Goal: Information Seeking & Learning: Learn about a topic

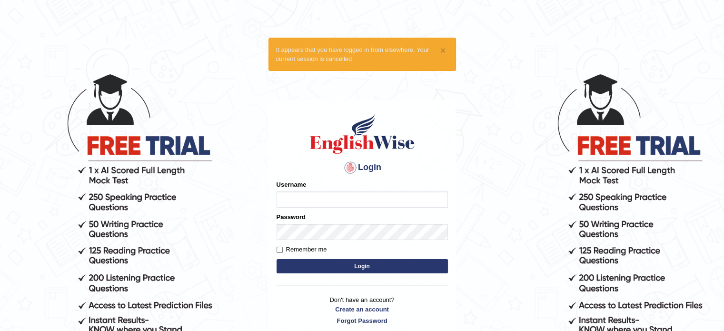
type input "brenda0281"
click at [281, 247] on input "Remember me" at bounding box center [280, 250] width 6 height 6
checkbox input "true"
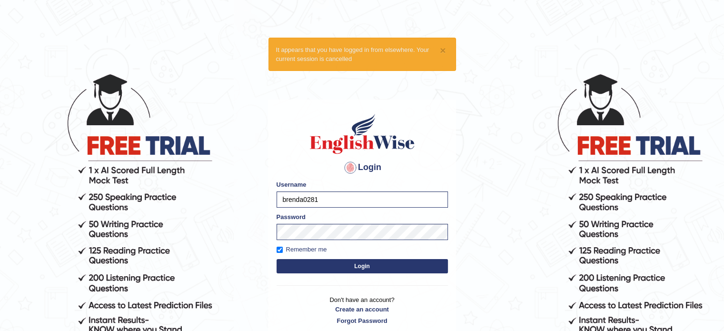
click at [287, 270] on button "Login" at bounding box center [362, 266] width 171 height 14
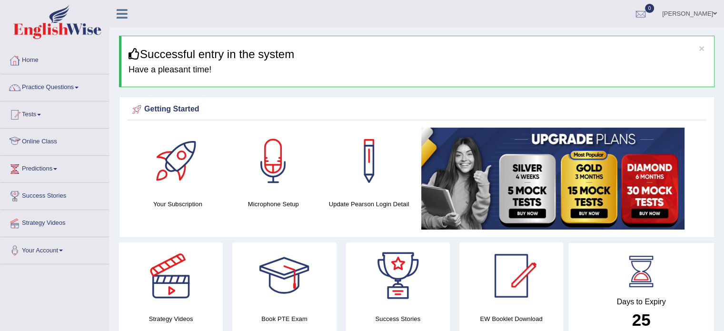
click at [51, 136] on link "Online Class" at bounding box center [54, 141] width 109 height 24
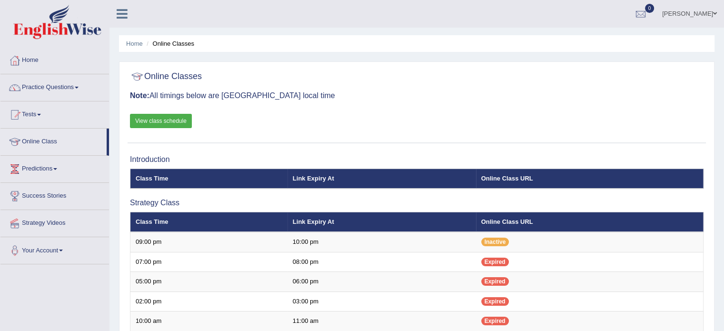
scroll to position [129, 0]
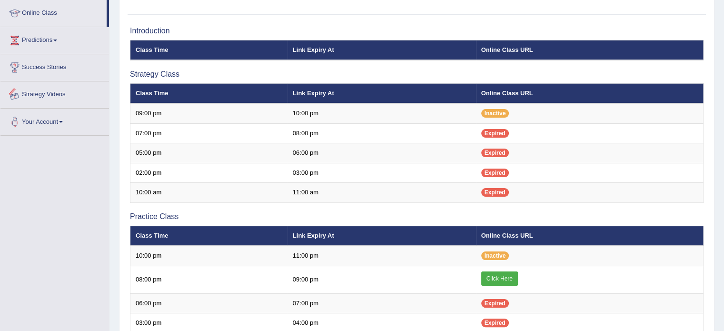
click at [51, 91] on link "Strategy Videos" at bounding box center [54, 93] width 109 height 24
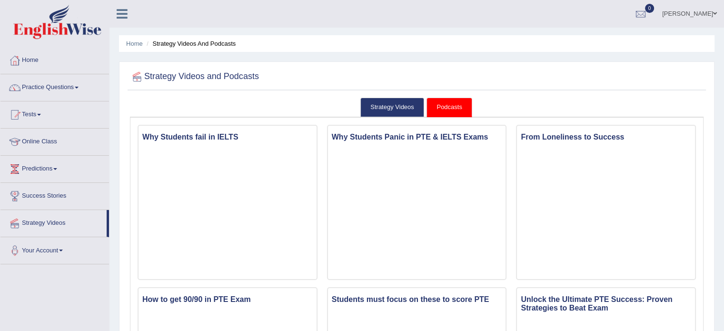
click at [35, 84] on link "Practice Questions" at bounding box center [54, 86] width 109 height 24
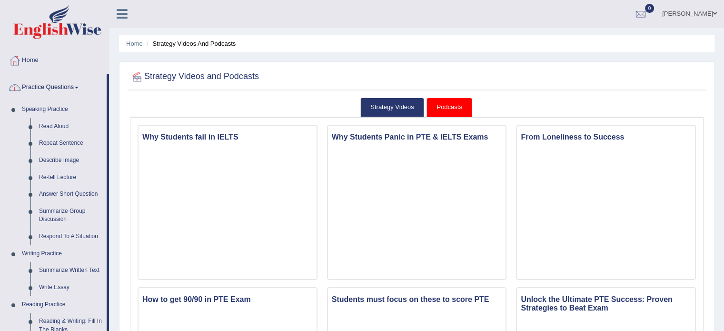
click at [74, 87] on link "Practice Questions" at bounding box center [53, 86] width 106 height 24
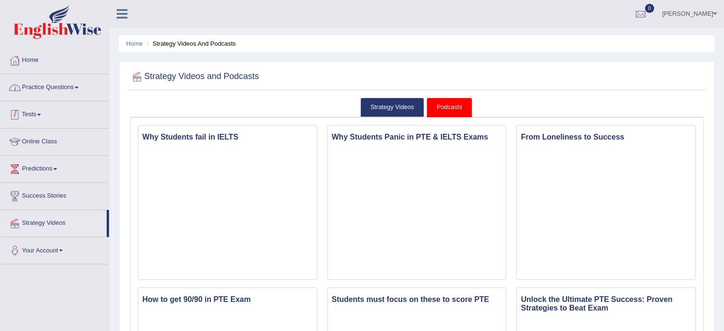
click at [38, 113] on link "Tests" at bounding box center [54, 113] width 109 height 24
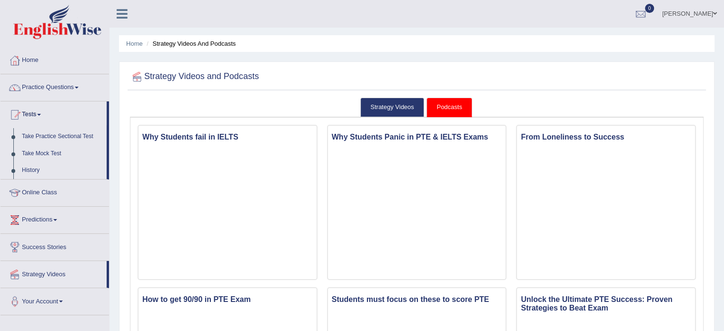
click at [38, 113] on link "Tests" at bounding box center [53, 113] width 106 height 24
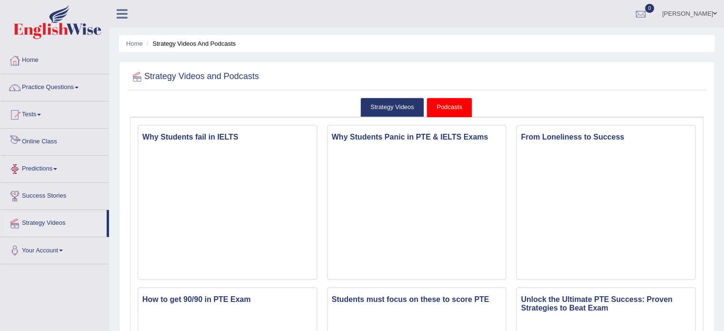
click at [48, 154] on li "Online Class" at bounding box center [54, 142] width 109 height 27
click at [59, 176] on link "Predictions" at bounding box center [54, 168] width 109 height 24
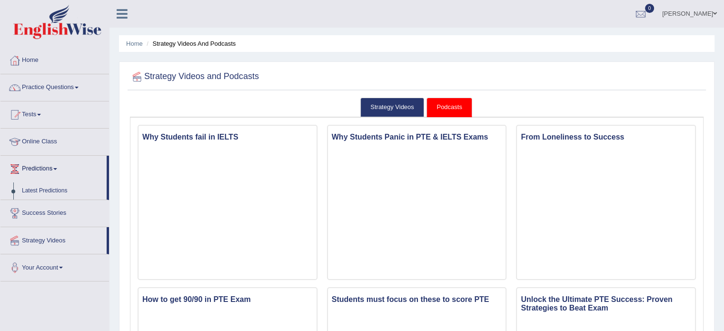
click at [59, 176] on link "Predictions" at bounding box center [53, 168] width 106 height 24
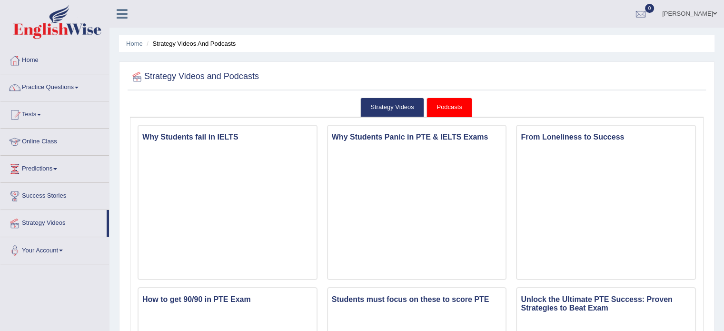
click at [45, 142] on link "Online Class" at bounding box center [54, 141] width 109 height 24
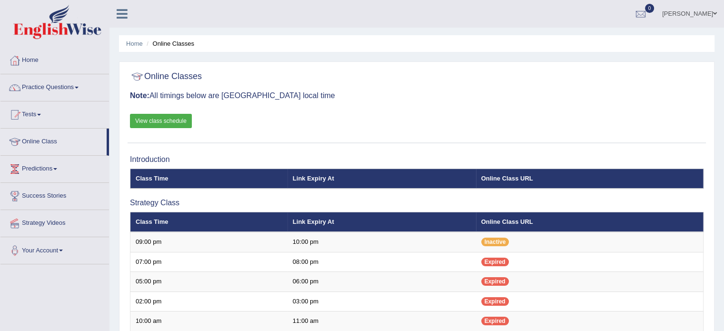
scroll to position [98, 0]
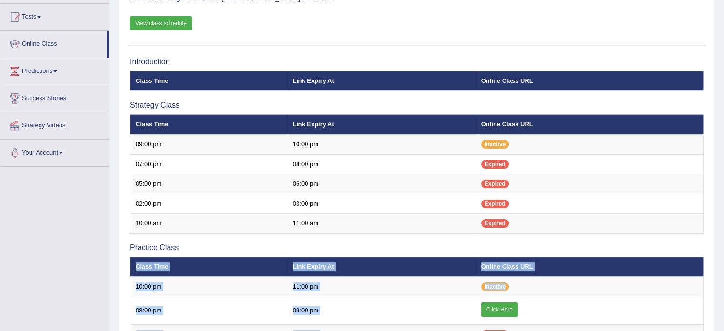
drag, startPoint x: 715, startPoint y: 191, endPoint x: 692, endPoint y: 251, distance: 65.0
click at [692, 251] on div "Home Online Classes Online Classes Note: All timings below are Melbourne local …" at bounding box center [417, 220] width 615 height 637
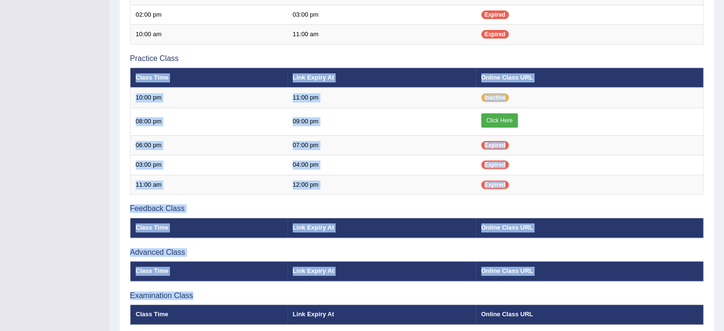
scroll to position [326, 0]
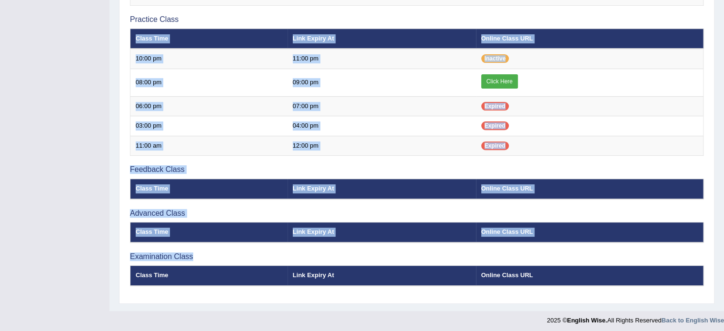
click at [612, 232] on th "Online Class URL" at bounding box center [590, 232] width 228 height 20
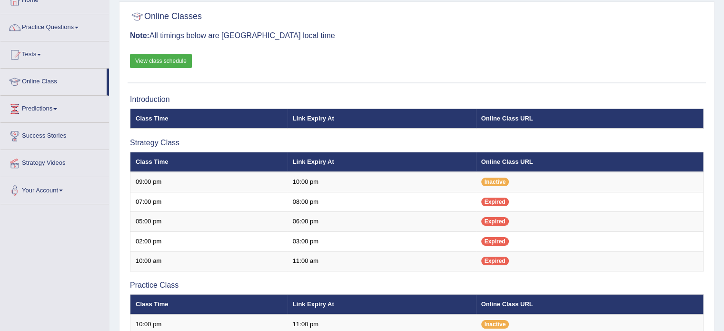
scroll to position [0, 0]
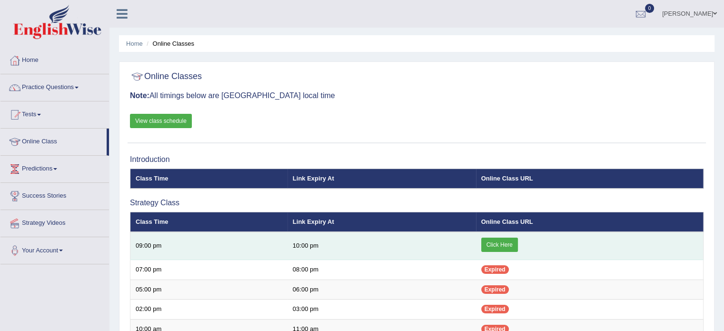
click at [504, 245] on link "Click Here" at bounding box center [499, 245] width 37 height 14
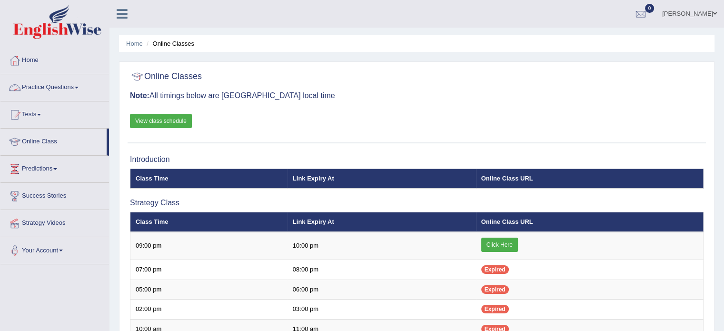
click at [66, 89] on link "Practice Questions" at bounding box center [54, 86] width 109 height 24
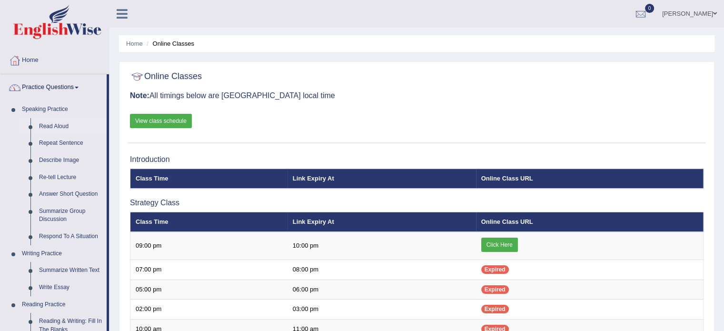
click at [50, 125] on link "Read Aloud" at bounding box center [71, 126] width 72 height 17
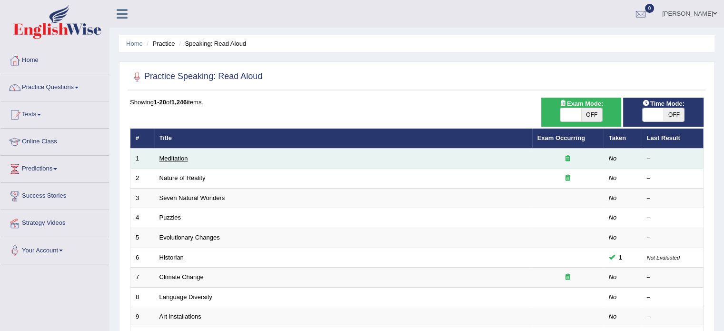
click at [181, 159] on link "Meditation" at bounding box center [174, 158] width 29 height 7
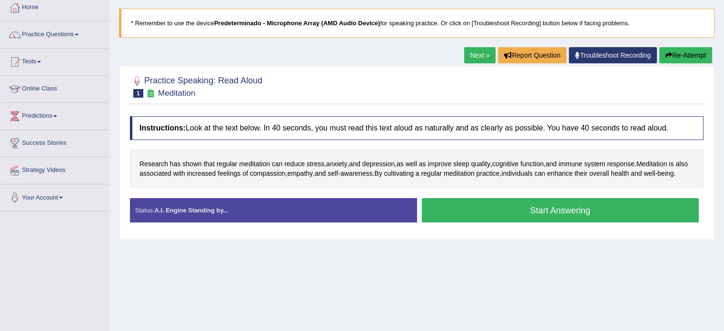
drag, startPoint x: 731, startPoint y: 126, endPoint x: 731, endPoint y: 181, distance: 55.2
click at [724, 181] on html "Toggle navigation Home Practice Questions Speaking Practice Read Aloud Repeat S…" at bounding box center [362, 112] width 724 height 331
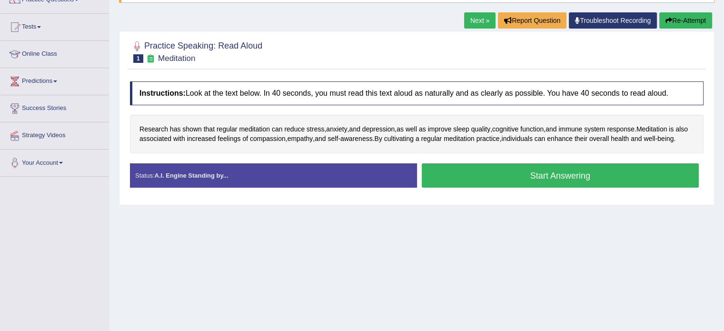
click at [40, 45] on link "Online Class" at bounding box center [54, 53] width 109 height 24
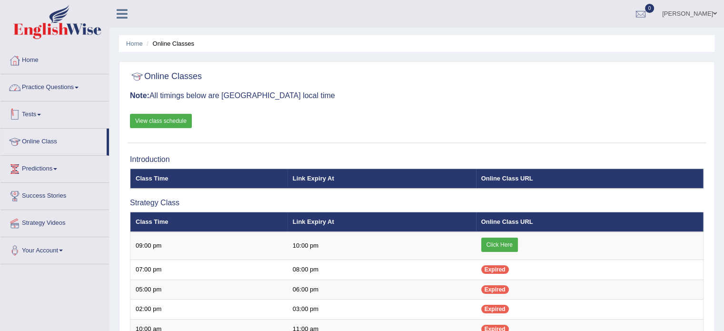
click at [70, 82] on link "Practice Questions" at bounding box center [54, 86] width 109 height 24
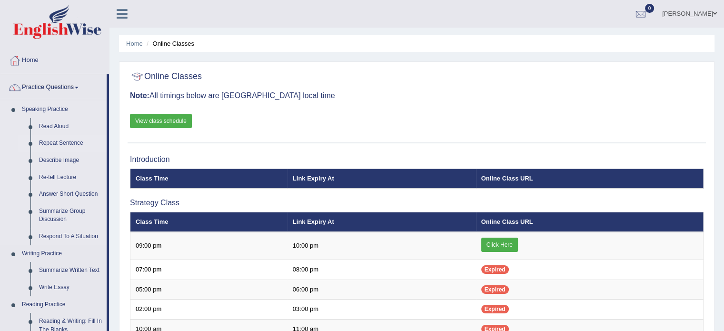
click at [57, 144] on link "Repeat Sentence" at bounding box center [71, 143] width 72 height 17
